Goal: Task Accomplishment & Management: Manage account settings

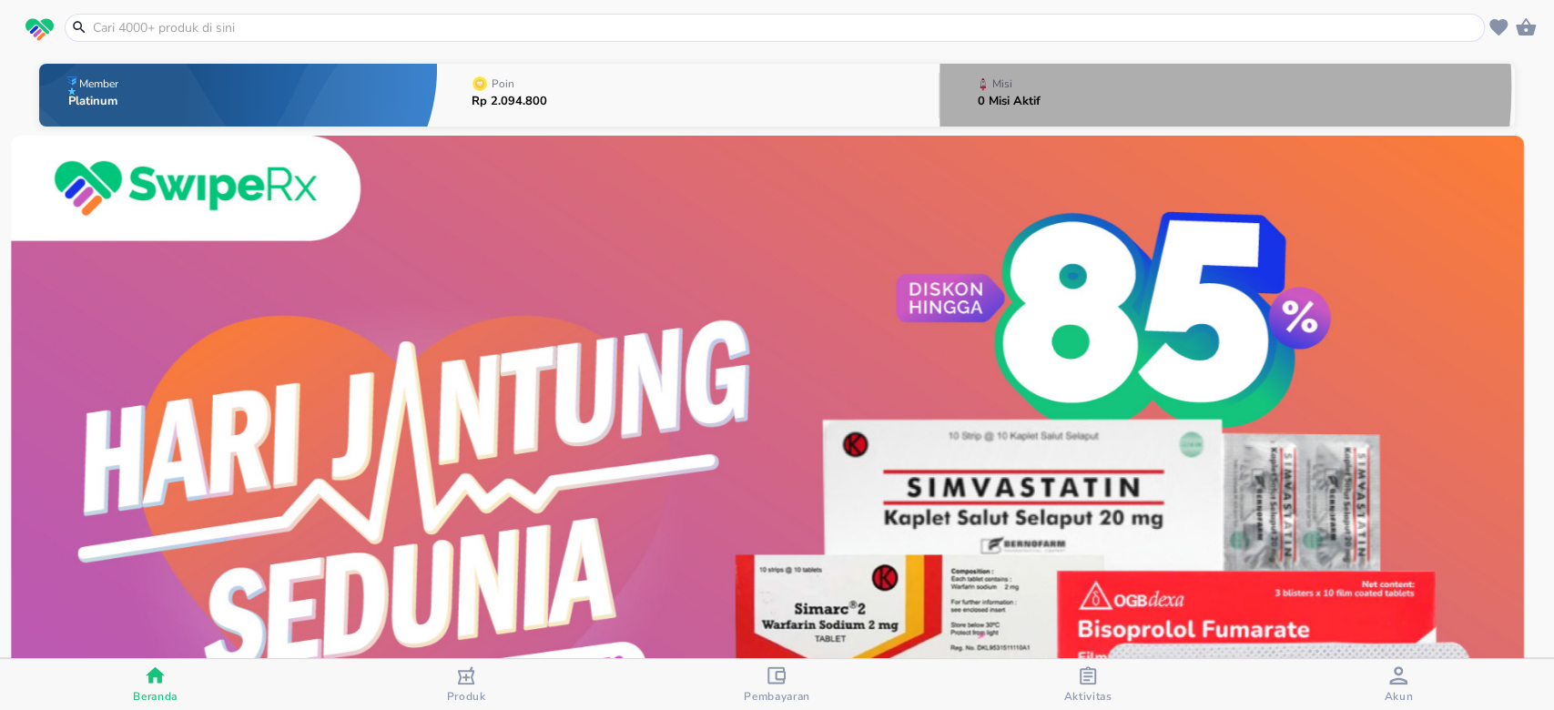
click at [1094, 87] on button "Misi 0 Misi Aktif" at bounding box center [1226, 95] width 575 height 72
